Goal: Information Seeking & Learning: Learn about a topic

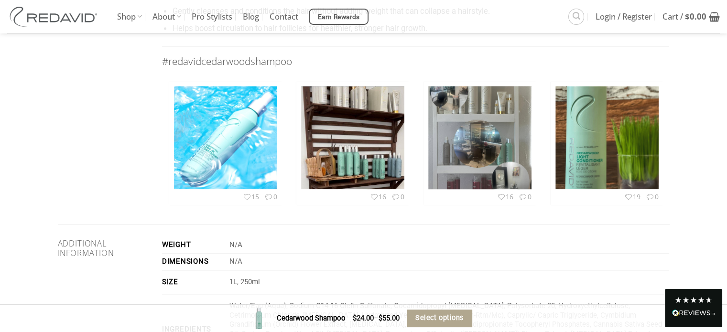
scroll to position [1327, 0]
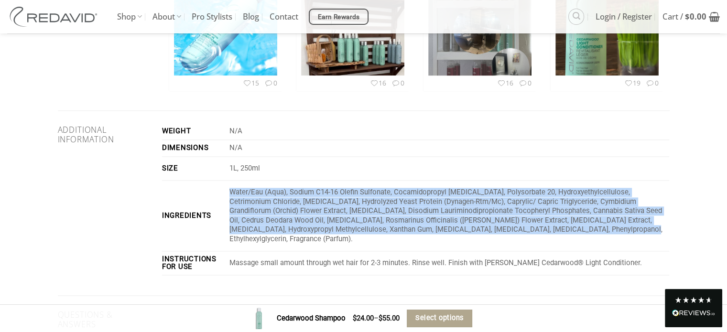
drag, startPoint x: 548, startPoint y: 218, endPoint x: 229, endPoint y: 179, distance: 321.1
click at [229, 181] on td "Water/Eau (Aqua), Sodium C14-16 Olefin Sulfonate, Cocamidopropyl Betaine, Polys…" at bounding box center [448, 216] width 444 height 71
copy p "Water/Eau (Aqua), Sodium C14-16 Olefin Sulfonate, Cocamidopropyl Betaine, Polys…"
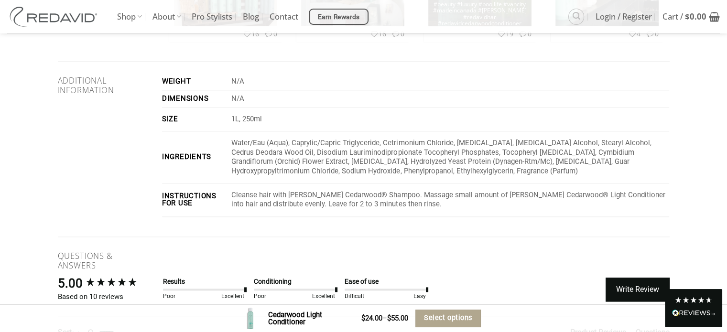
scroll to position [1243, 0]
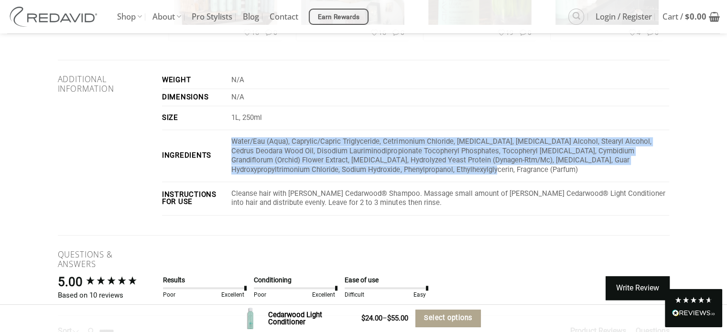
drag, startPoint x: 409, startPoint y: 157, endPoint x: 237, endPoint y: 130, distance: 174.2
click at [237, 137] on p "Water/Eau (Aqua), Caprylic/Capric Triglyceride, Cetrimonium Chloride, Propylene…" at bounding box center [450, 155] width 438 height 37
copy p "Water/Eau (Aqua), Caprylic/Capric Triglyceride, Cetrimonium Chloride, Propylene…"
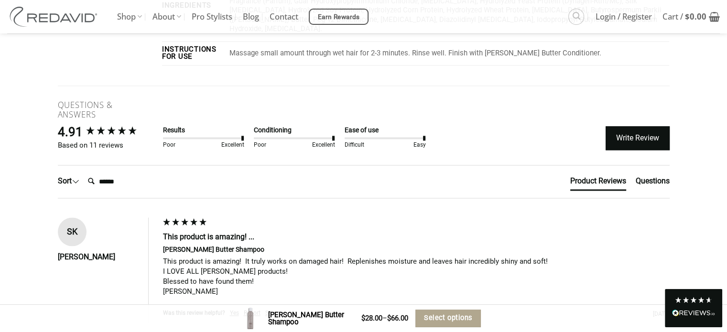
scroll to position [1338, 0]
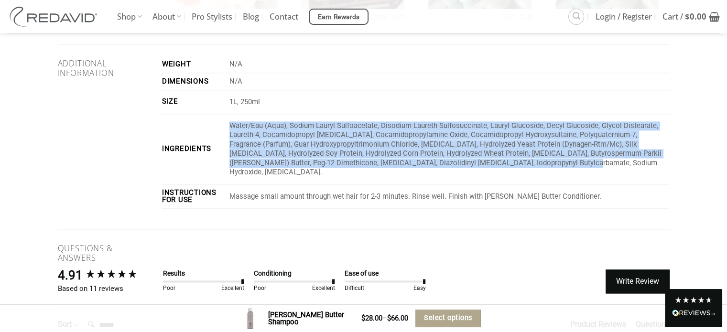
drag, startPoint x: 535, startPoint y: 163, endPoint x: 224, endPoint y: 131, distance: 312.8
click at [224, 131] on tr "Ingredients Water/Eau (Aqua), Sodium Lauryl Sulfoacetate, Disodium Laureth Sulf…" at bounding box center [416, 149] width 508 height 71
copy tr "Water/Eau (Aqua), Sodium Lauryl Sulfoacetate, Disodium Laureth Sulfosuccinate, …"
